Goal: Information Seeking & Learning: Find specific fact

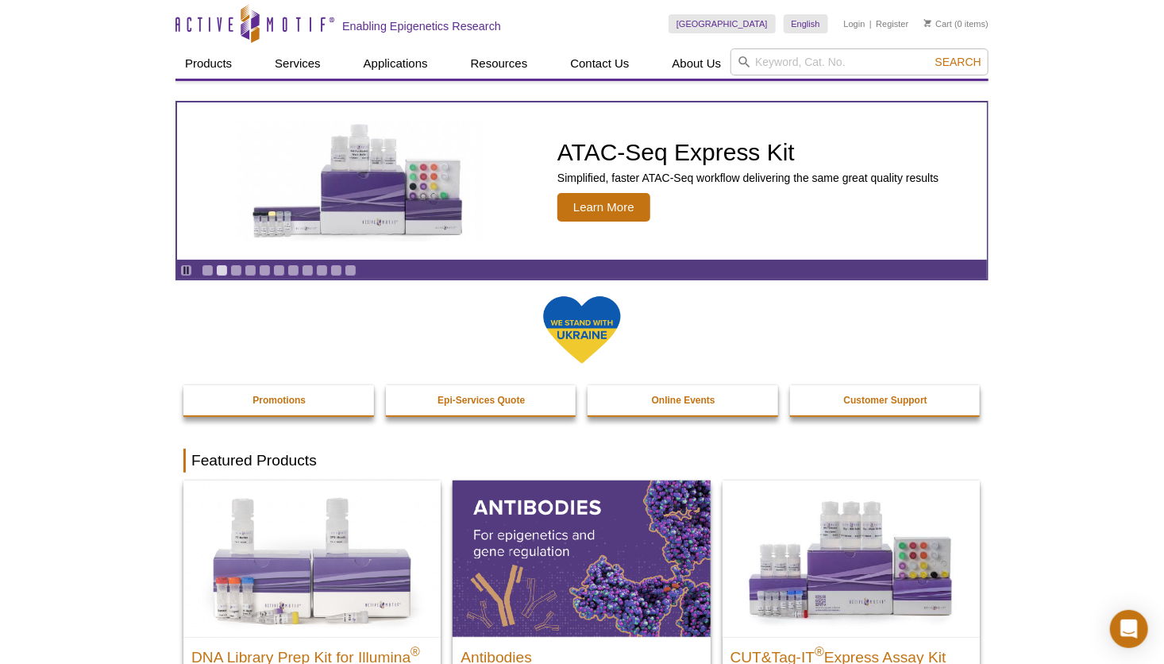
click at [799, 71] on input "search" at bounding box center [859, 61] width 258 height 27
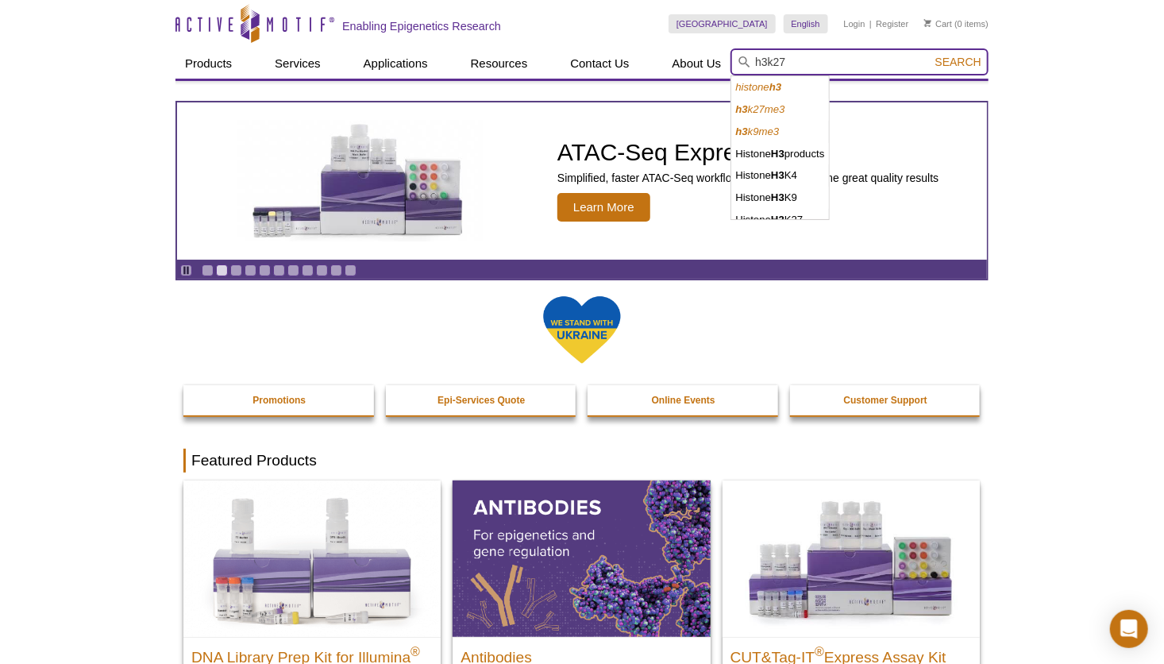
type input "h3k27"
click at [930, 55] on button "Search" at bounding box center [958, 62] width 56 height 14
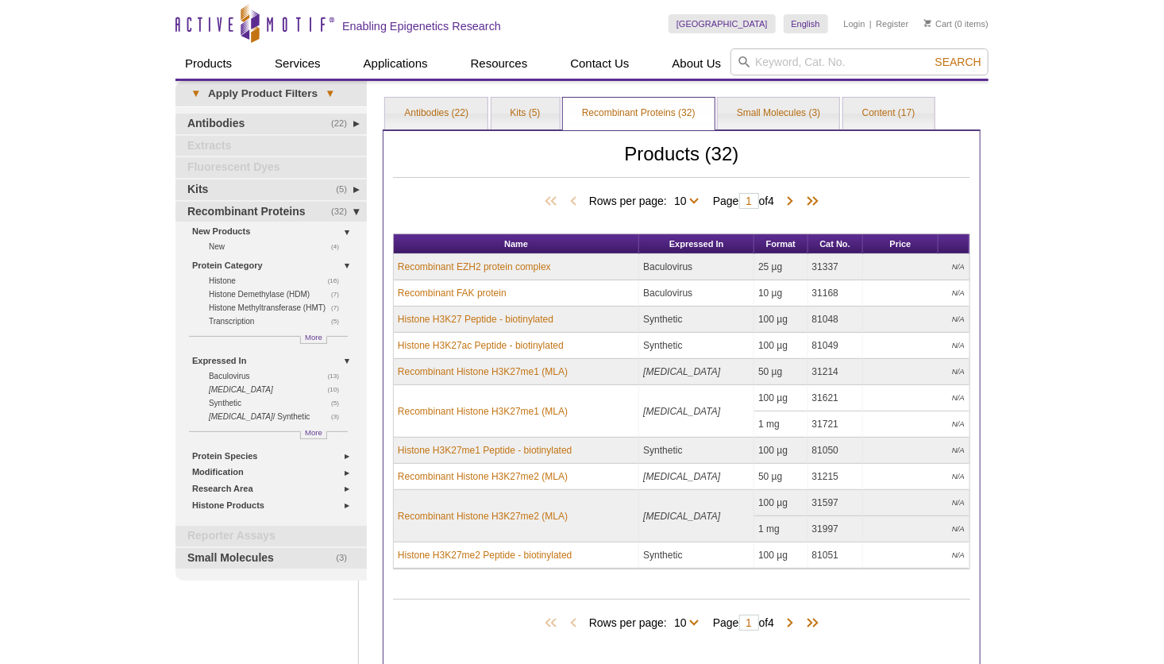
click at [1047, 287] on div "Active Motif Logo Enabling Epigenetics Research 0 Search Skip to content Active…" at bounding box center [582, 420] width 1164 height 840
click at [442, 121] on link "Antibodies (22)" at bounding box center [436, 114] width 102 height 32
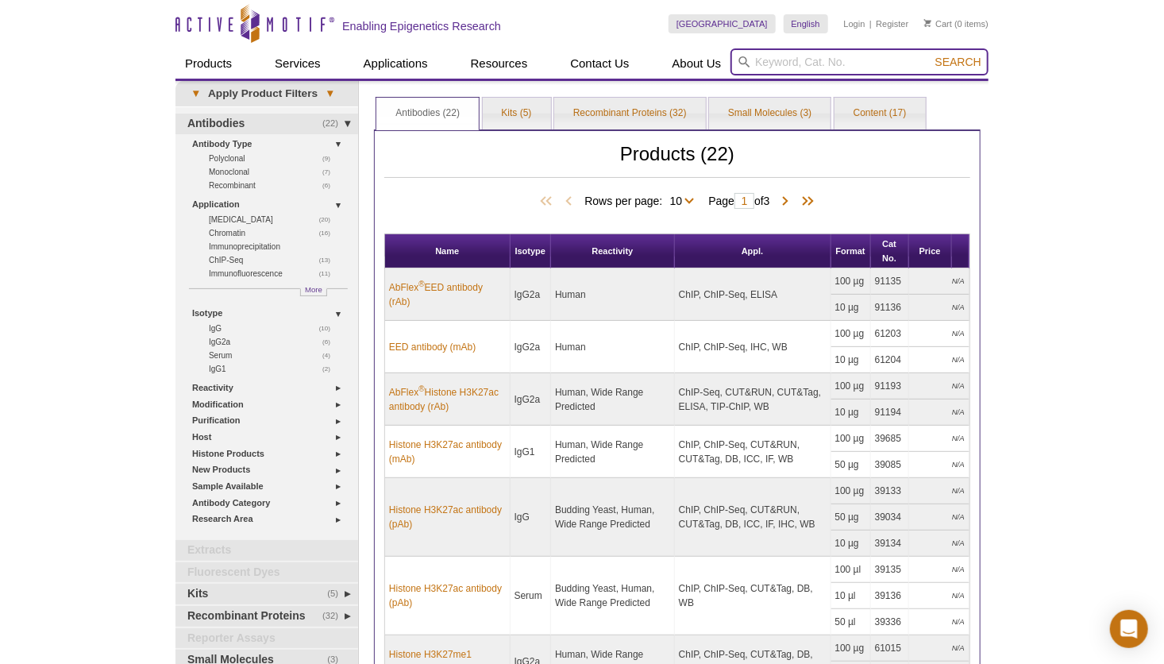
click at [814, 49] on input "search" at bounding box center [859, 61] width 258 height 27
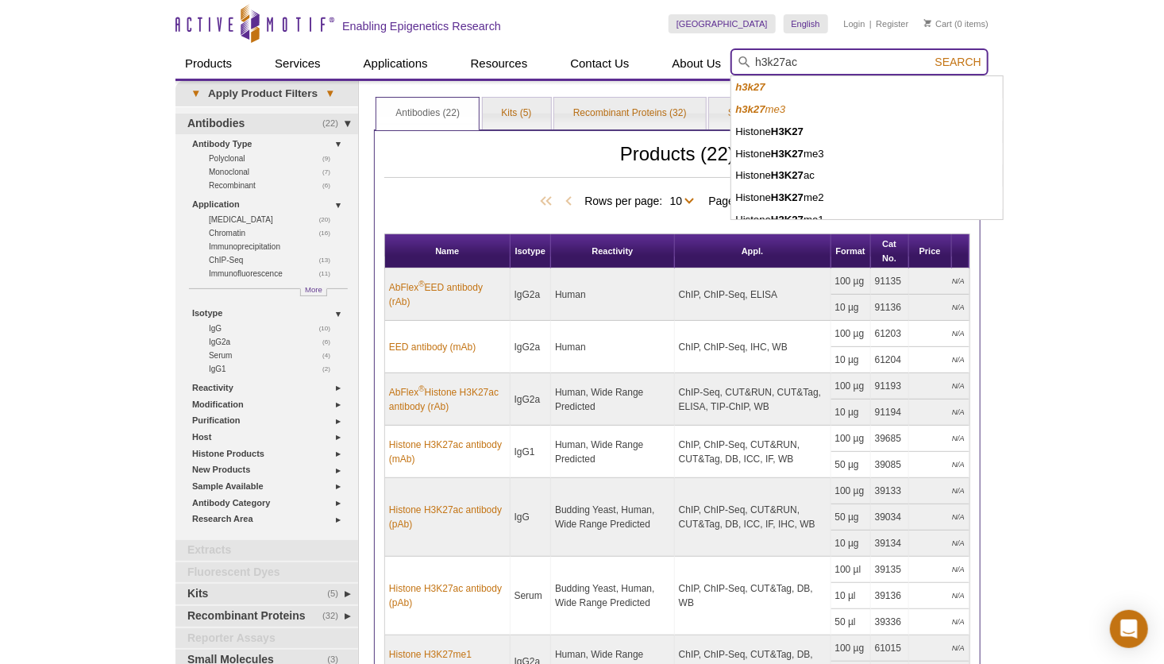
type input "h3k27ac"
click at [930, 55] on button "Search" at bounding box center [958, 62] width 56 height 14
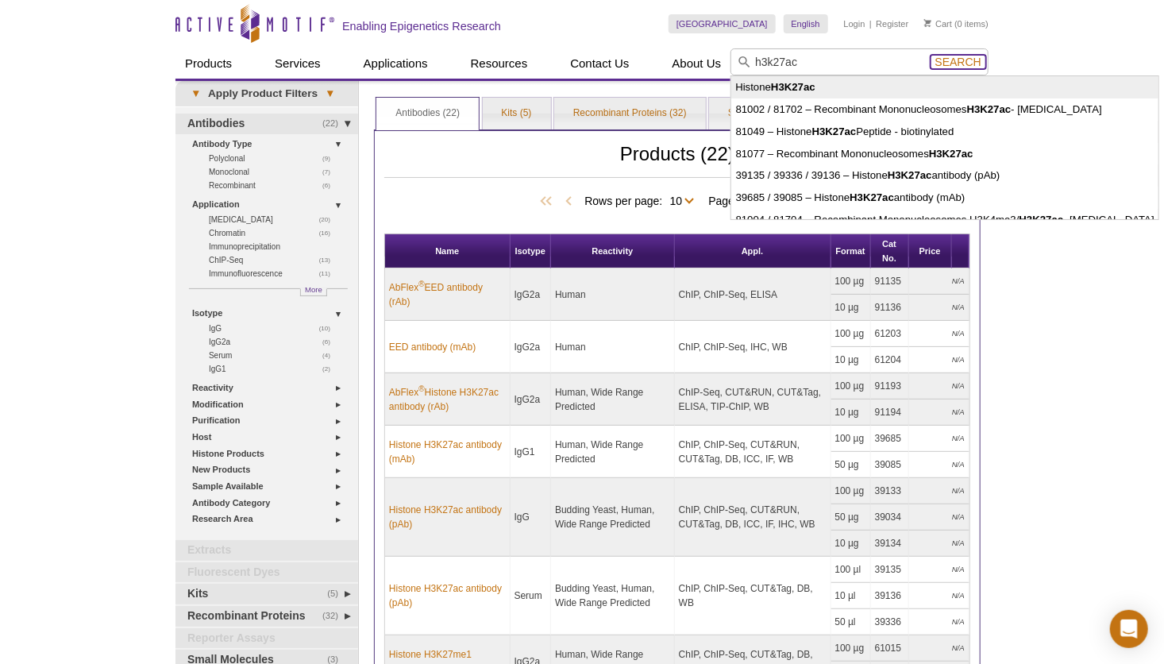
click at [971, 62] on span "Search" at bounding box center [958, 62] width 46 height 13
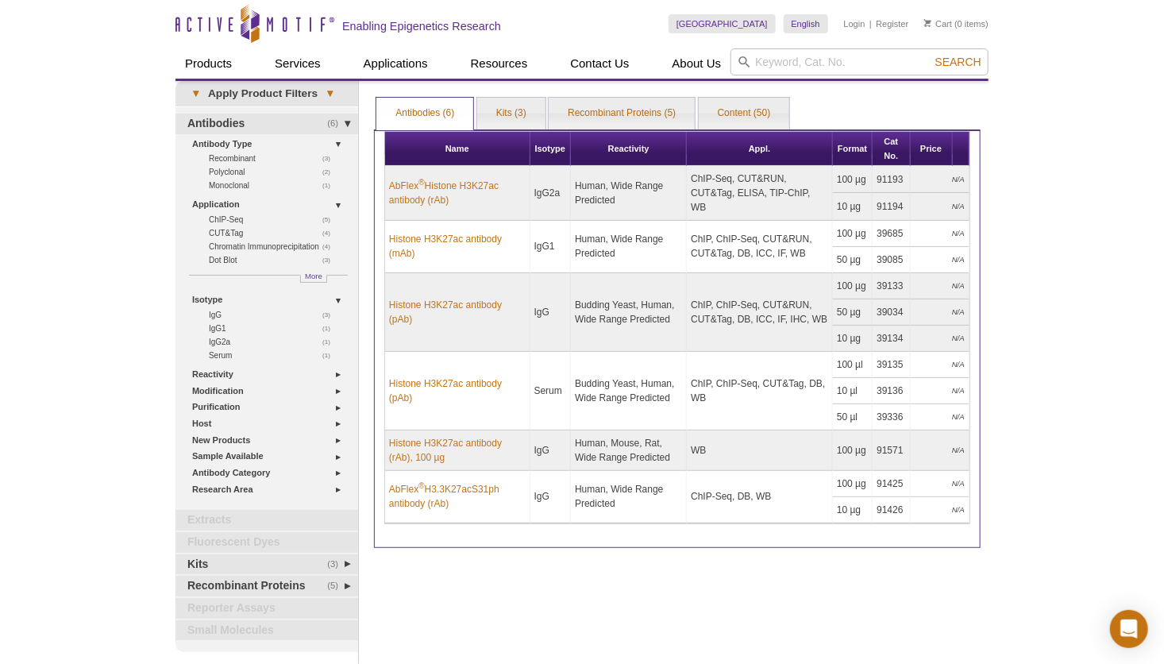
click at [996, 251] on div "Active Motif Logo Enabling Epigenetics Research 0 Search Skip to content Active…" at bounding box center [582, 419] width 1164 height 838
click at [803, 63] on input "search" at bounding box center [859, 61] width 258 height 27
click at [799, 63] on input "search" at bounding box center [859, 61] width 258 height 27
type input "h3k4me3"
click at [930, 55] on button "Search" at bounding box center [958, 62] width 56 height 14
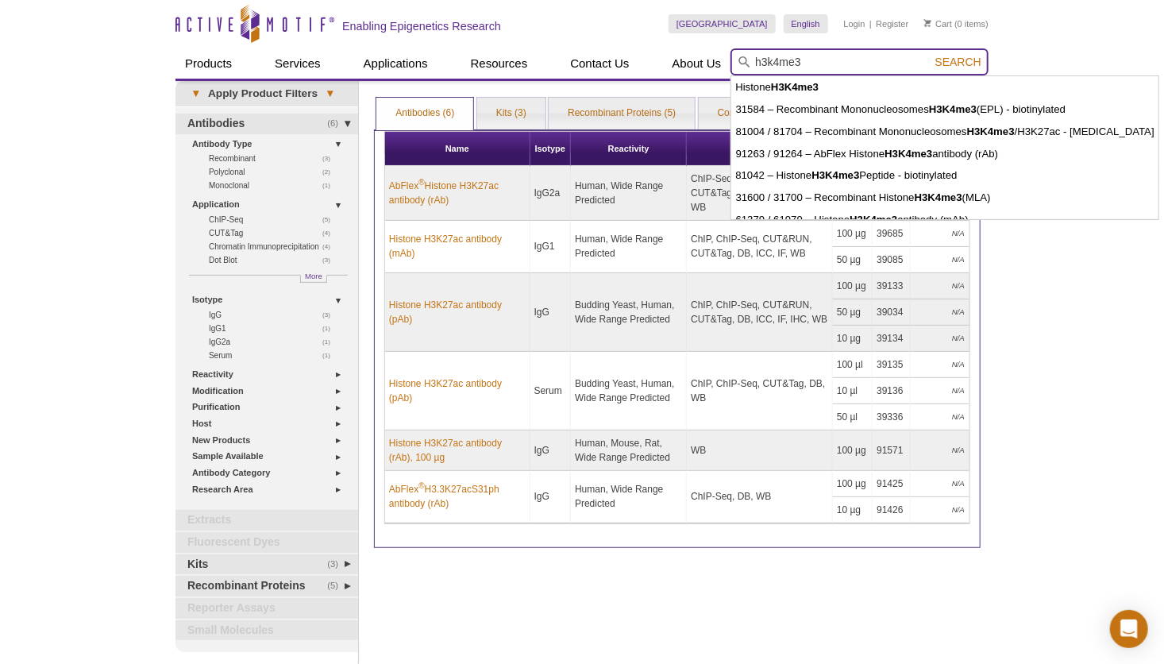
click at [930, 55] on button "Search" at bounding box center [958, 62] width 56 height 14
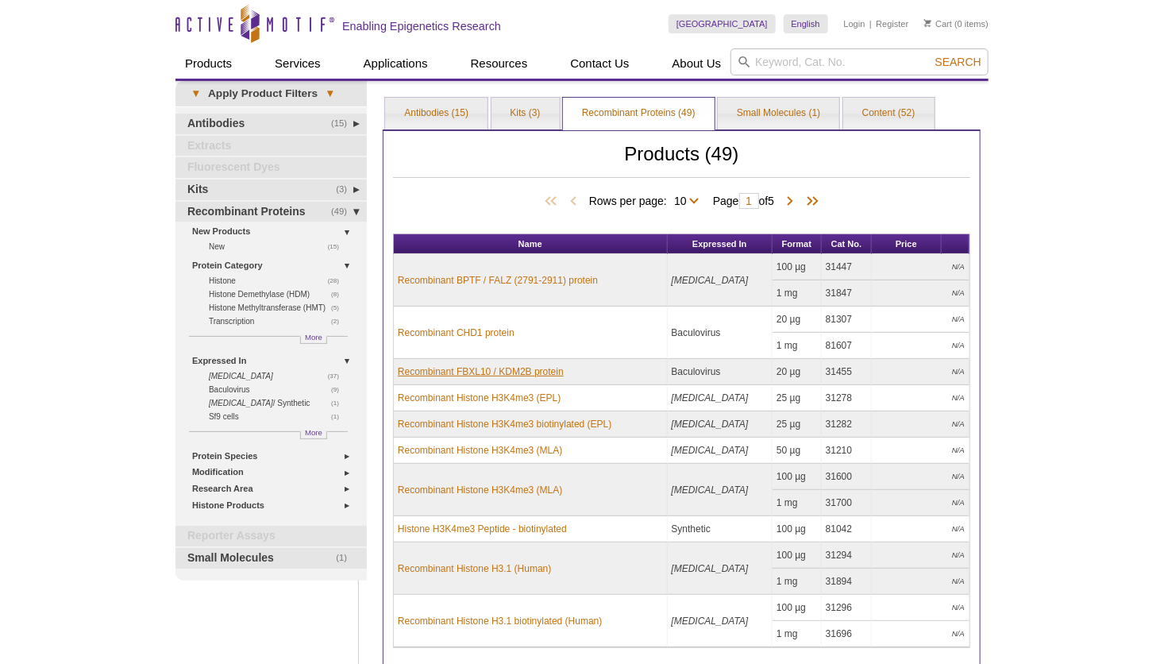
scroll to position [79, 0]
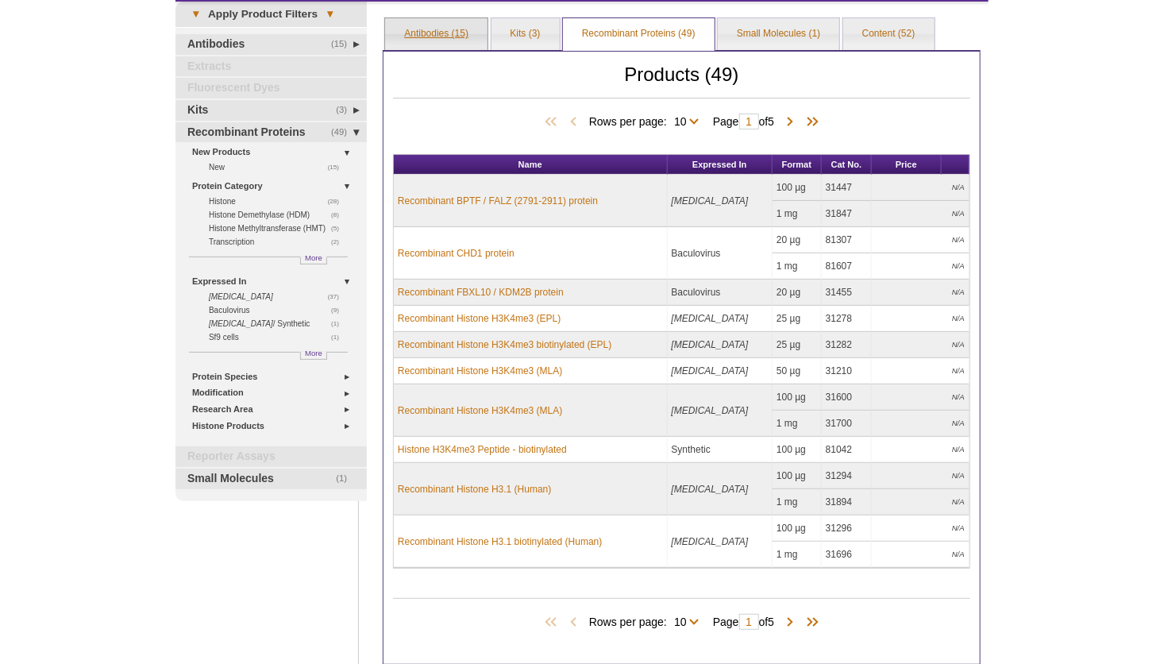
click at [435, 35] on link "Antibodies (15)" at bounding box center [436, 34] width 102 height 32
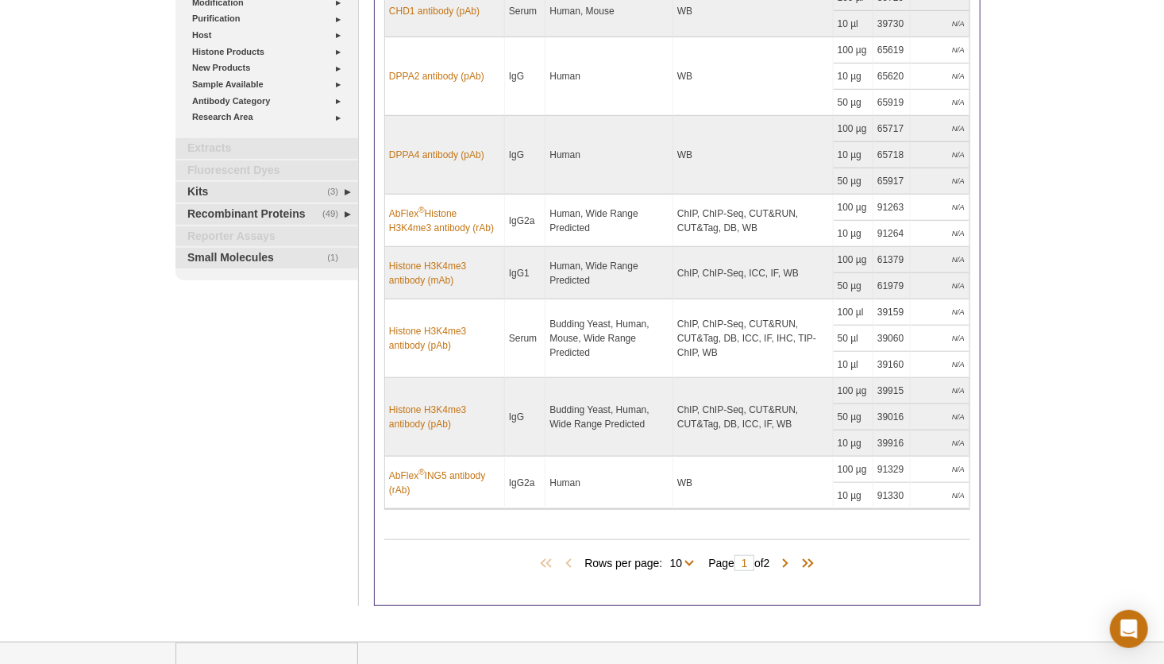
scroll to position [397, 0]
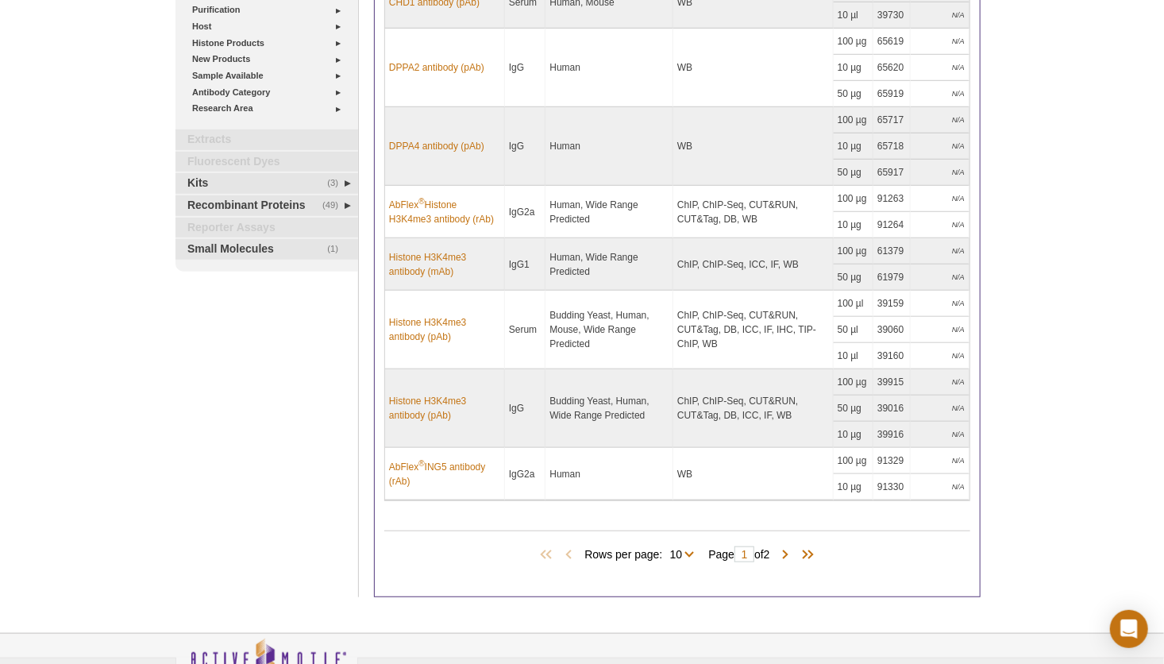
click at [1036, 460] on div "Active Motif Logo Enabling Epigenetics Research 0 Search Skip to content Active…" at bounding box center [582, 187] width 1164 height 1168
click at [1019, 389] on div "Active Motif Logo Enabling Epigenetics Research 0 Search Skip to content Active…" at bounding box center [582, 187] width 1164 height 1168
click at [1087, 424] on div "Active Motif Logo Enabling Epigenetics Research 0 Search Skip to content Active…" at bounding box center [582, 187] width 1164 height 1168
click at [1084, 408] on div "Active Motif Logo Enabling Epigenetics Research 0 Search Skip to content Active…" at bounding box center [582, 187] width 1164 height 1168
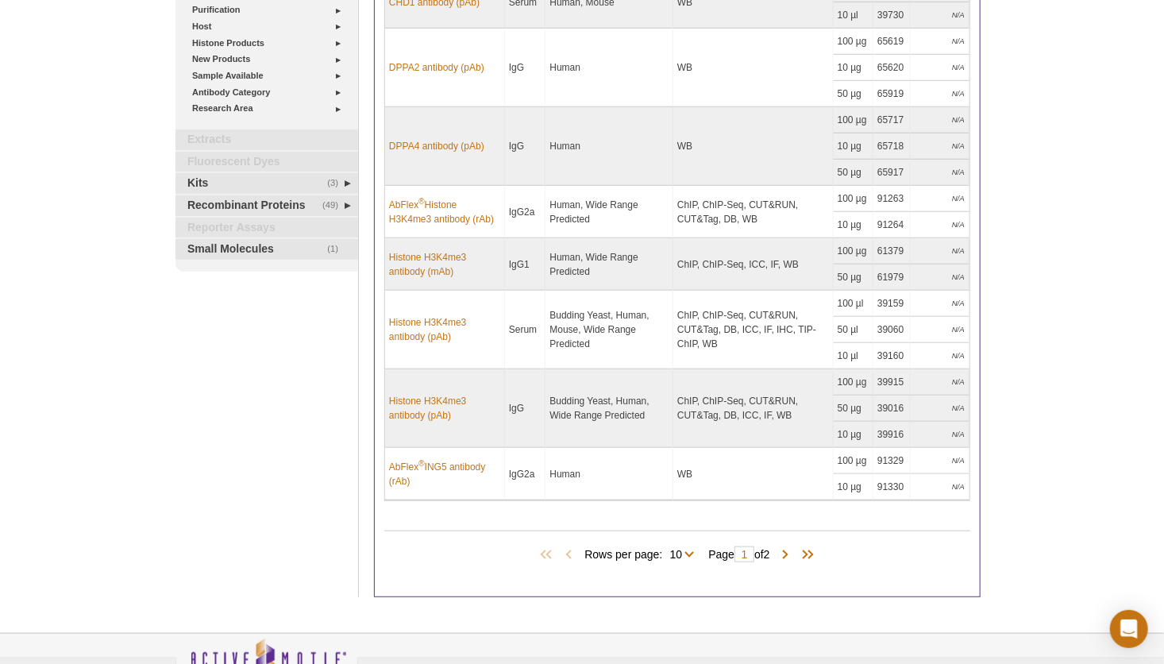
click at [1084, 407] on div "Active Motif Logo Enabling Epigenetics Research 0 Search Skip to content Active…" at bounding box center [582, 187] width 1164 height 1168
click at [1084, 406] on div "Active Motif Logo Enabling Epigenetics Research 0 Search Skip to content Active…" at bounding box center [582, 187] width 1164 height 1168
click at [1110, 405] on div "Active Motif Logo Enabling Epigenetics Research 0 Search Skip to content Active…" at bounding box center [582, 187] width 1164 height 1168
click at [1083, 560] on div "Active Motif Logo Enabling Epigenetics Research 0 Search Skip to content Active…" at bounding box center [582, 187] width 1164 height 1168
click at [1043, 548] on div "Active Motif Logo Enabling Epigenetics Research 0 Search Skip to content Active…" at bounding box center [582, 187] width 1164 height 1168
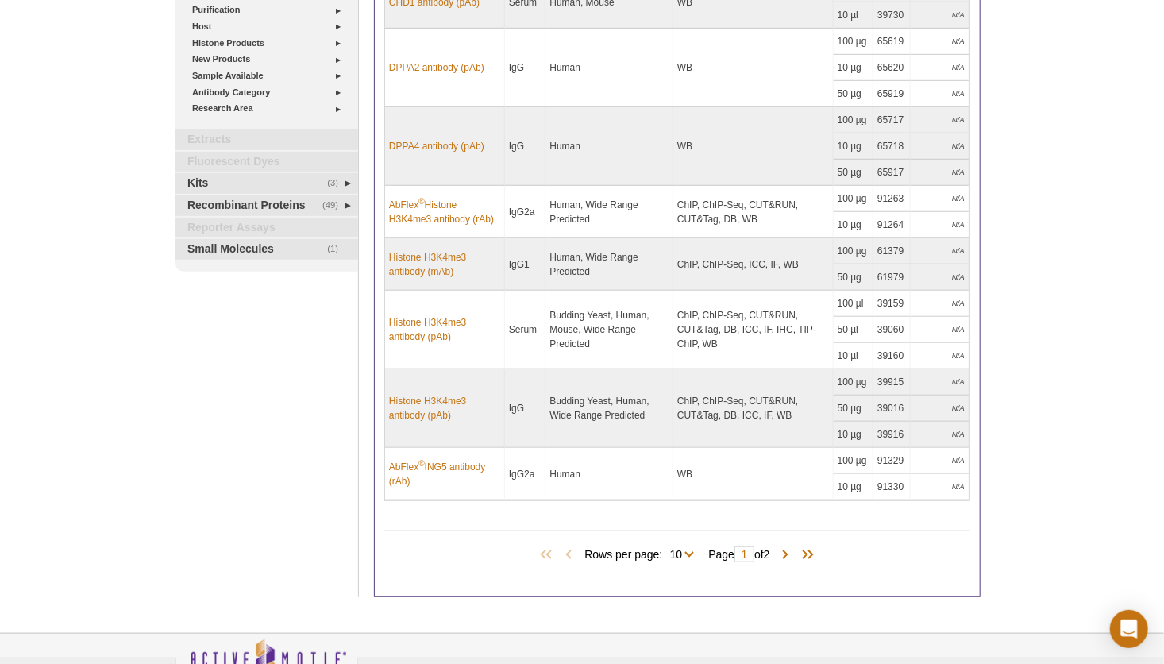
click at [1058, 501] on div "Active Motif Logo Enabling Epigenetics Research 0 Search Skip to content Active…" at bounding box center [582, 187] width 1164 height 1168
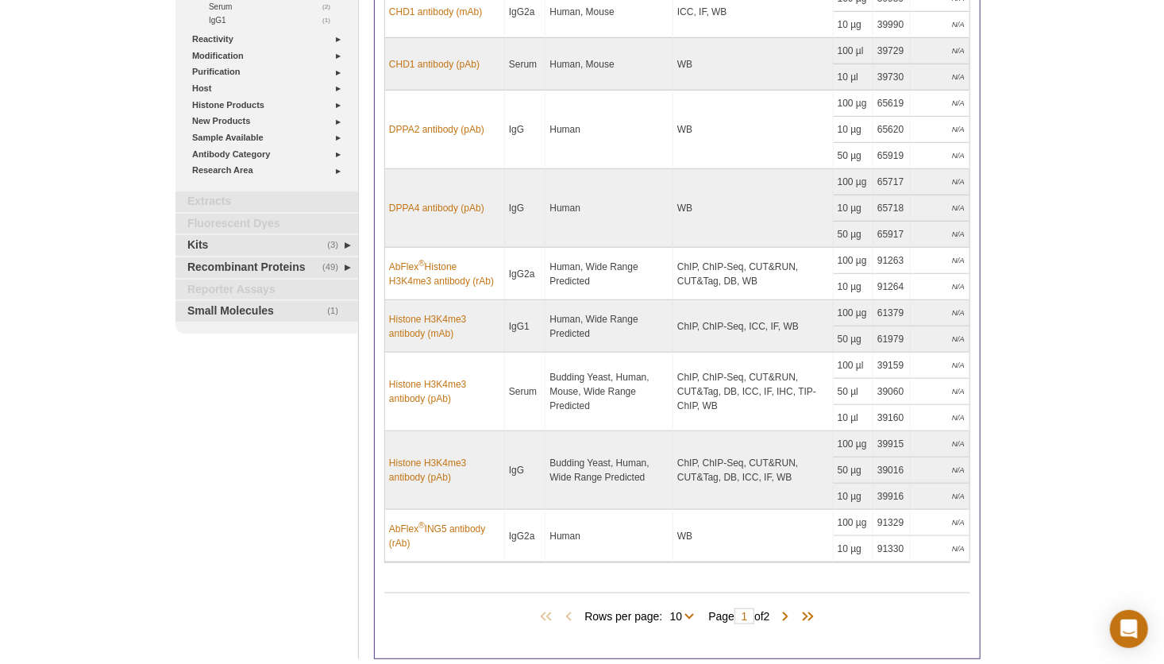
scroll to position [317, 0]
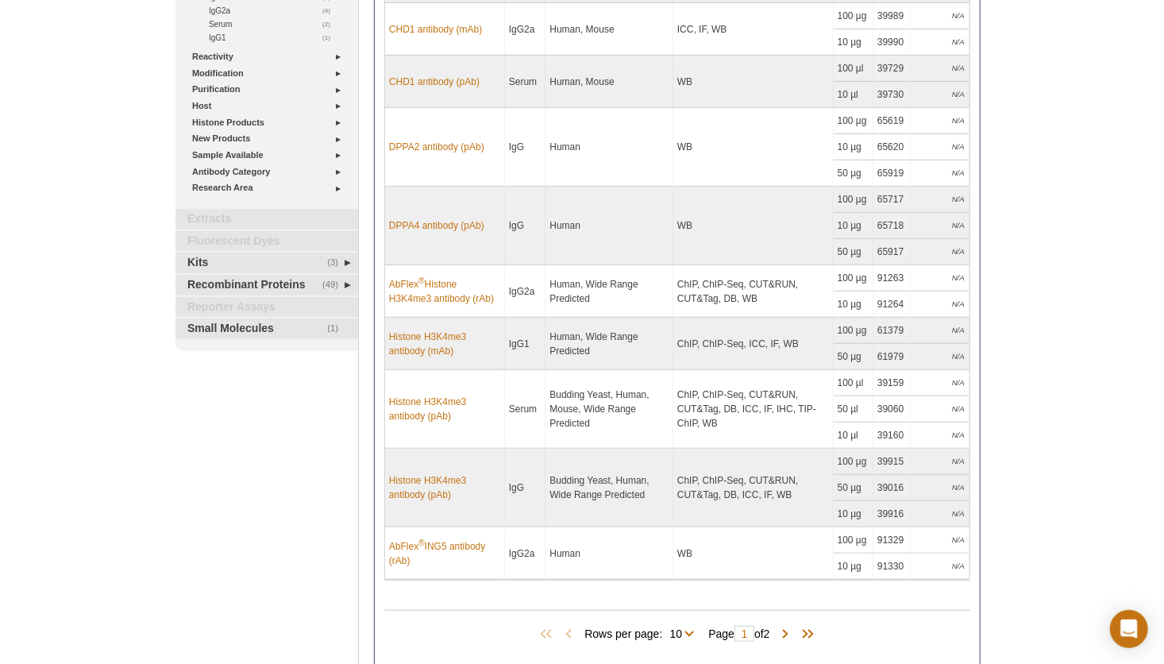
click at [1094, 506] on div "Active Motif Logo Enabling Epigenetics Research 0 Search Skip to content Active…" at bounding box center [582, 267] width 1164 height 1168
click at [1064, 502] on div "Active Motif Logo Enabling Epigenetics Research 0 Search Skip to content Active…" at bounding box center [582, 267] width 1164 height 1168
click at [1124, 271] on div "Active Motif Logo Enabling Epigenetics Research 0 Search Skip to content Active…" at bounding box center [582, 267] width 1164 height 1168
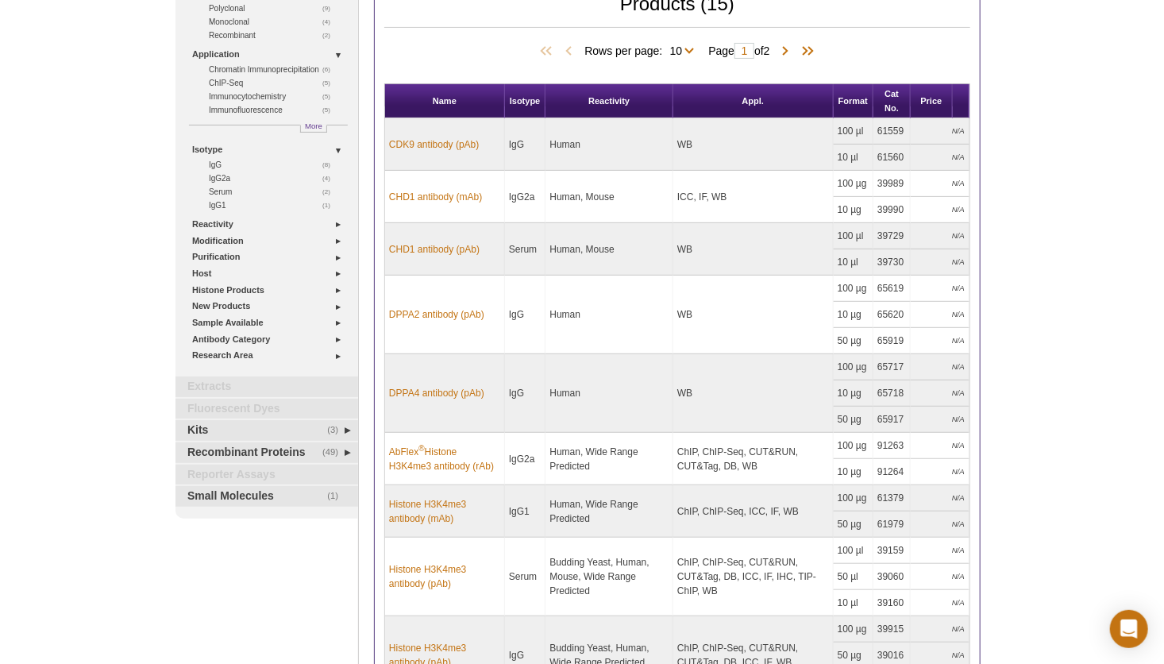
scroll to position [0, 0]
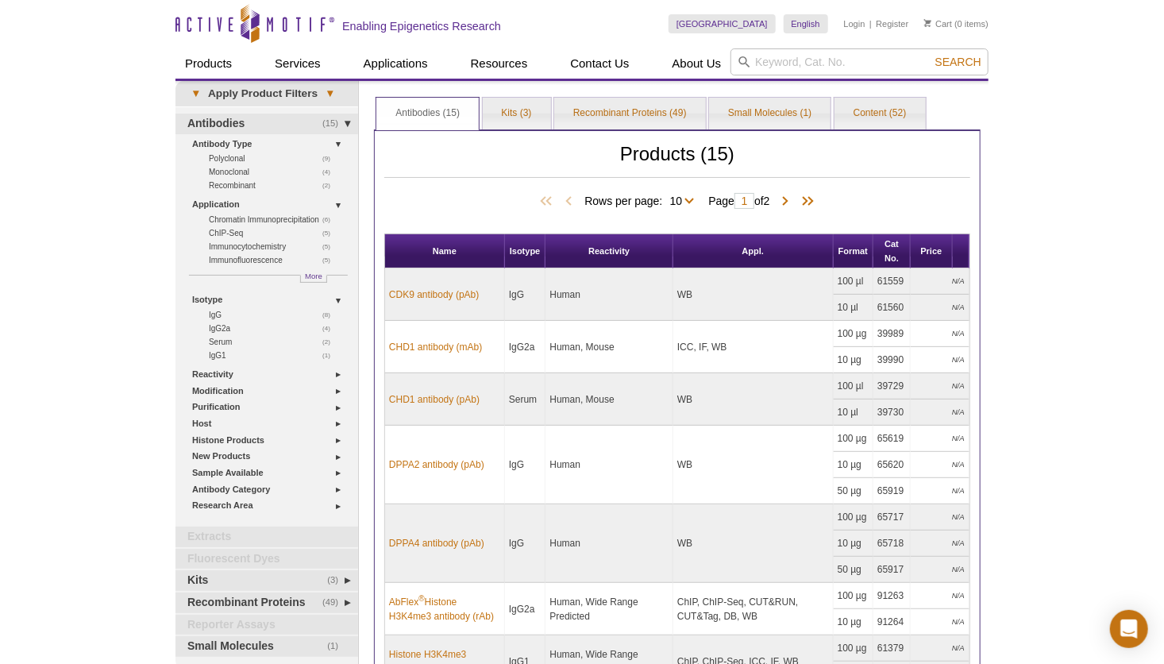
click at [1080, 337] on div "Active Motif Logo Enabling Epigenetics Research 0 Search Skip to content Active…" at bounding box center [582, 584] width 1164 height 1168
click at [1082, 336] on div "Active Motif Logo Enabling Epigenetics Research 0 Search Skip to content Active…" at bounding box center [582, 584] width 1164 height 1168
click at [1068, 492] on div "Active Motif Logo Enabling Epigenetics Research 0 Search Skip to content Active…" at bounding box center [582, 584] width 1164 height 1168
click at [1071, 479] on div "Active Motif Logo Enabling Epigenetics Research 0 Search Skip to content Active…" at bounding box center [582, 584] width 1164 height 1168
click at [88, 288] on div "Active Motif Logo Enabling Epigenetics Research 0 Search Skip to content Active…" at bounding box center [582, 584] width 1164 height 1168
